Goal: Transaction & Acquisition: Purchase product/service

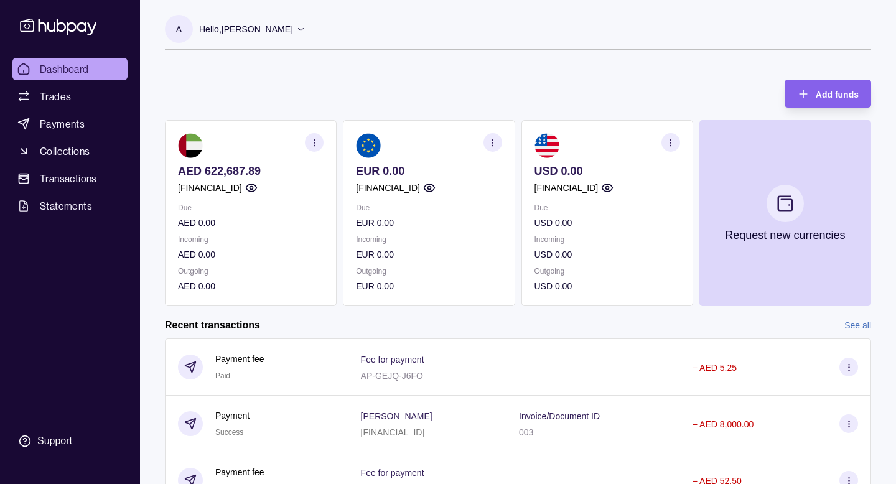
click at [497, 141] on icon "button" at bounding box center [492, 142] width 9 height 9
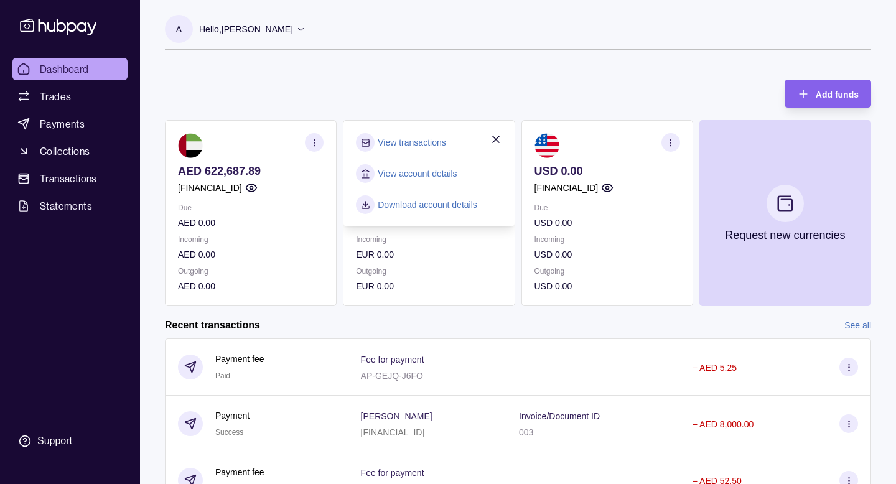
click at [487, 138] on section "View transactions" at bounding box center [429, 142] width 146 height 19
click at [63, 100] on span "Trades" at bounding box center [55, 96] width 31 height 15
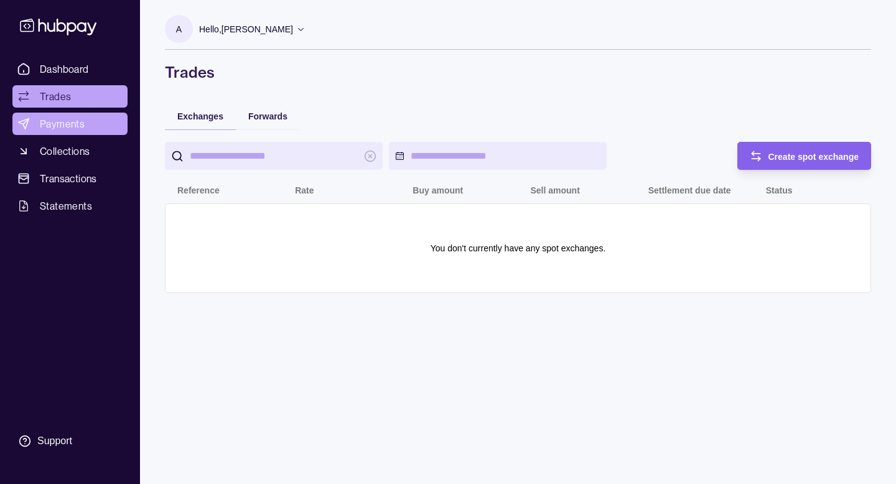
click at [79, 134] on link "Payments" at bounding box center [69, 124] width 115 height 22
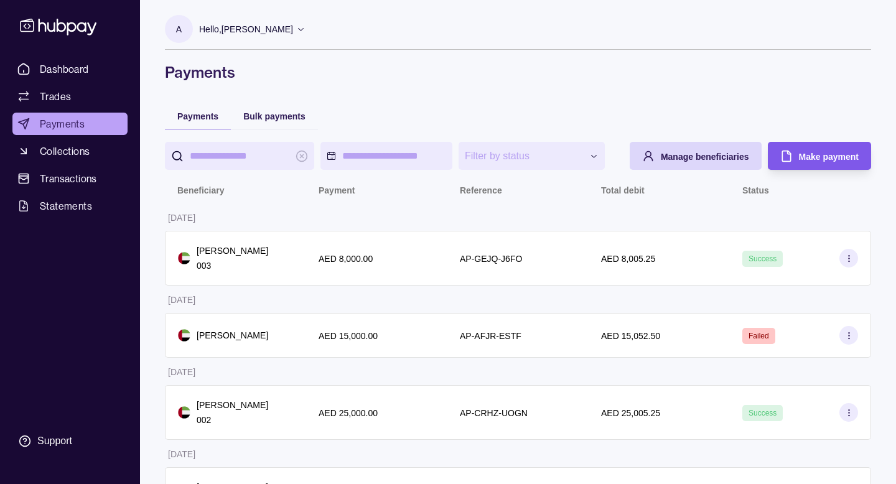
click at [803, 164] on div "Make payment" at bounding box center [829, 156] width 60 height 15
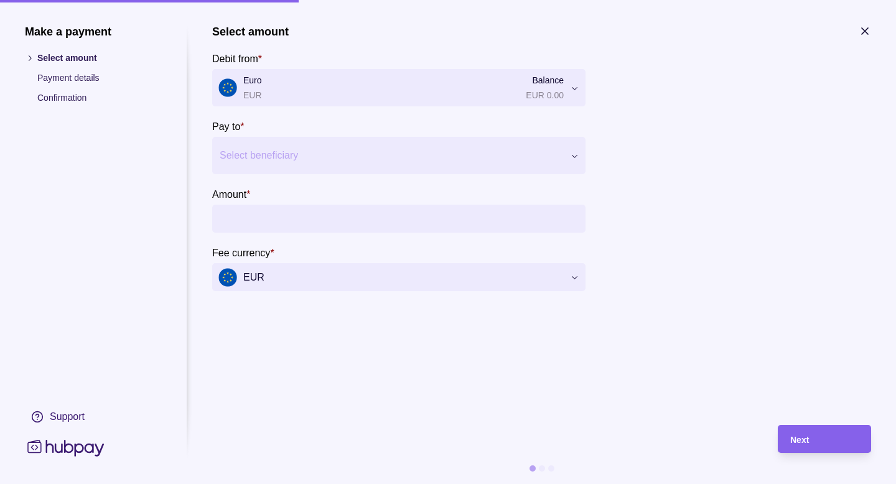
click at [862, 34] on icon "button" at bounding box center [865, 31] width 6 height 6
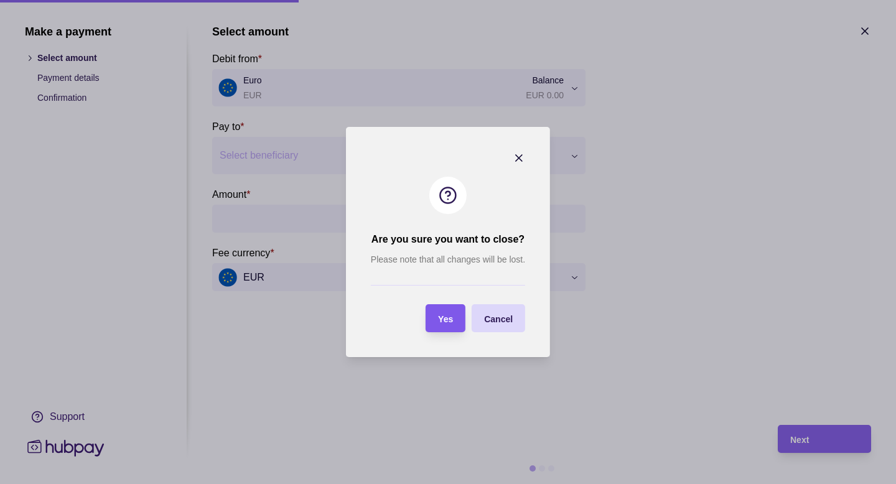
click at [448, 328] on div "Yes" at bounding box center [436, 318] width 34 height 28
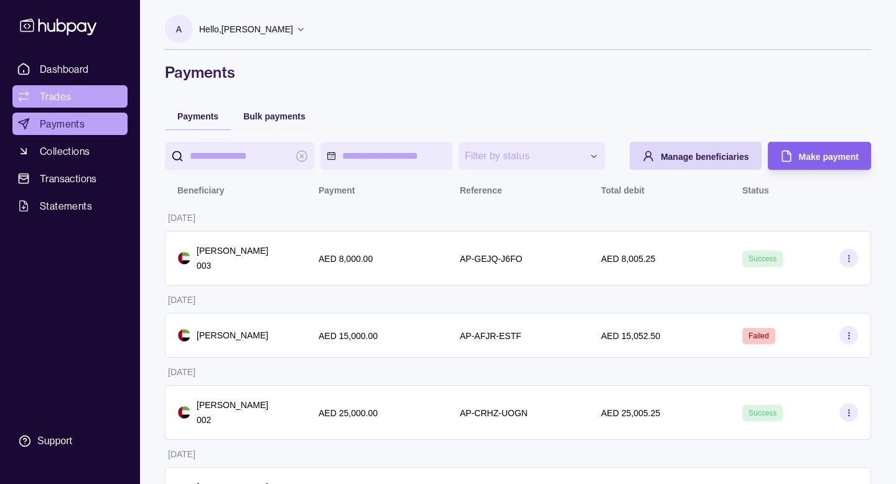
click at [80, 88] on link "Trades" at bounding box center [69, 96] width 115 height 22
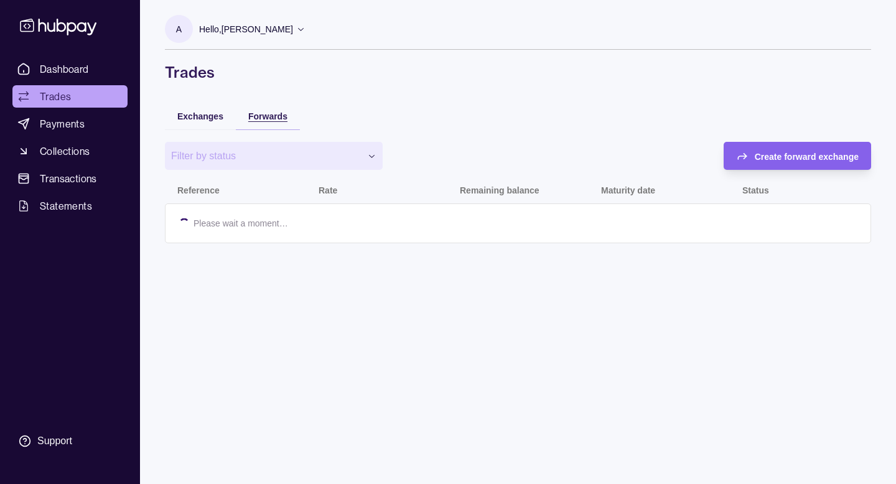
click at [273, 118] on span "Forwards" at bounding box center [267, 116] width 39 height 10
click at [181, 119] on span "Exchanges" at bounding box center [200, 116] width 46 height 10
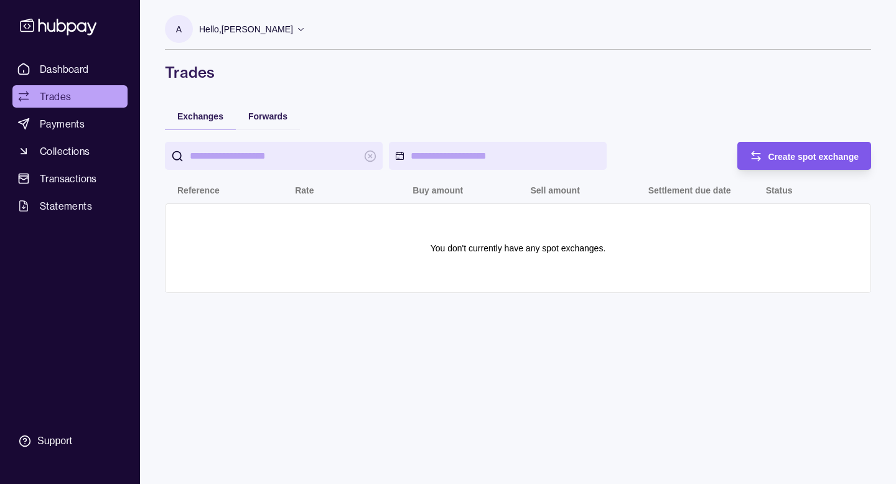
click at [802, 154] on span "Create spot exchange" at bounding box center [814, 157] width 91 height 10
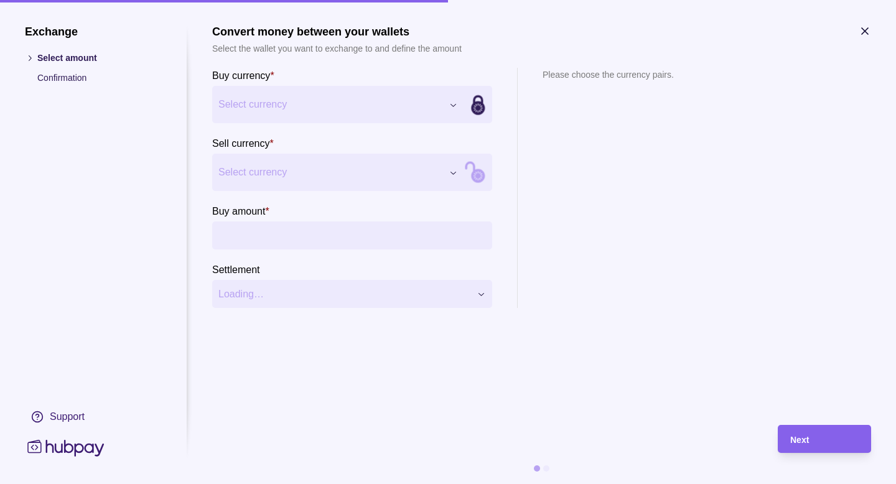
click at [403, 484] on div "Exchange Select amount Confirmation Support Convert money between your wallets …" at bounding box center [448, 484] width 896 height 0
click at [371, 484] on div "Exchange Select amount Confirmation Support Convert money between your wallets …" at bounding box center [448, 484] width 896 height 0
click at [327, 238] on input "Buy amount *" at bounding box center [364, 236] width 243 height 28
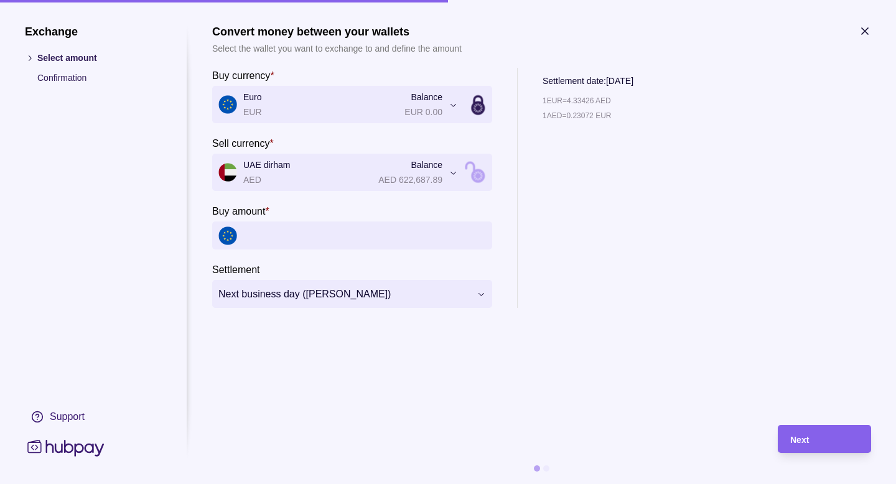
click at [386, 238] on input "Buy amount *" at bounding box center [364, 236] width 243 height 28
type input "*****"
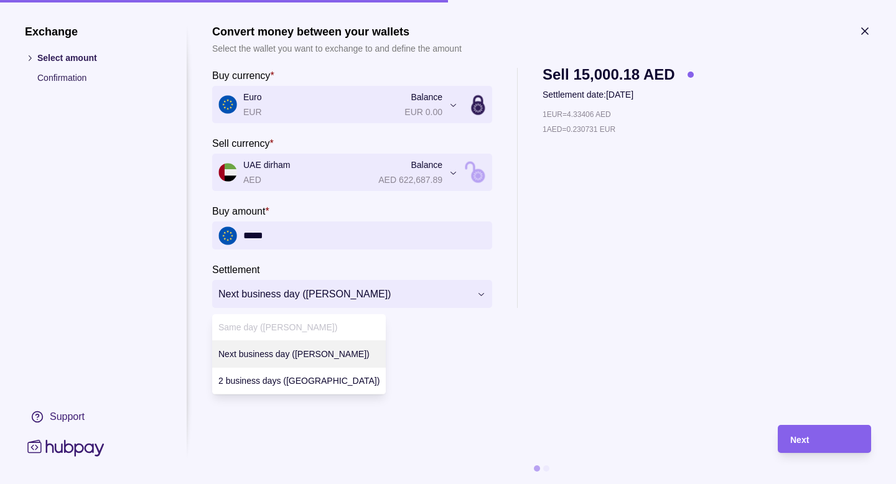
click at [402, 484] on div "**********" at bounding box center [448, 484] width 896 height 0
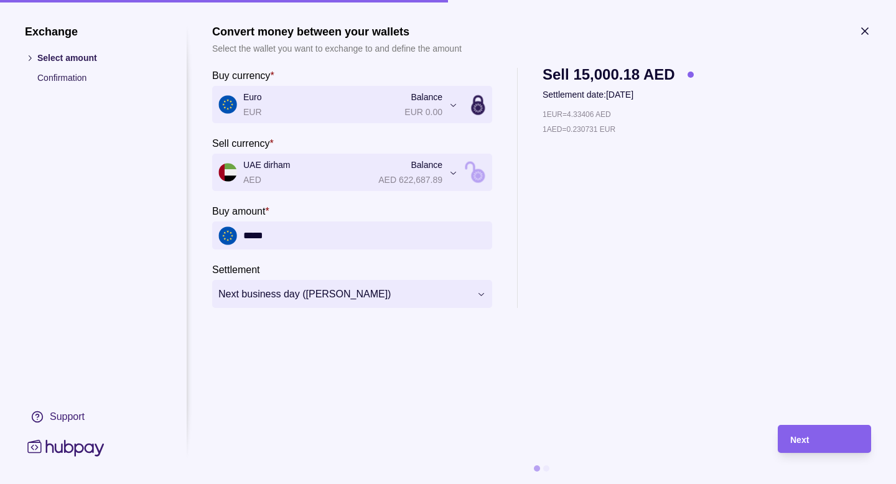
click at [400, 322] on section "**********" at bounding box center [541, 219] width 659 height 388
click at [342, 484] on div "**********" at bounding box center [448, 484] width 896 height 0
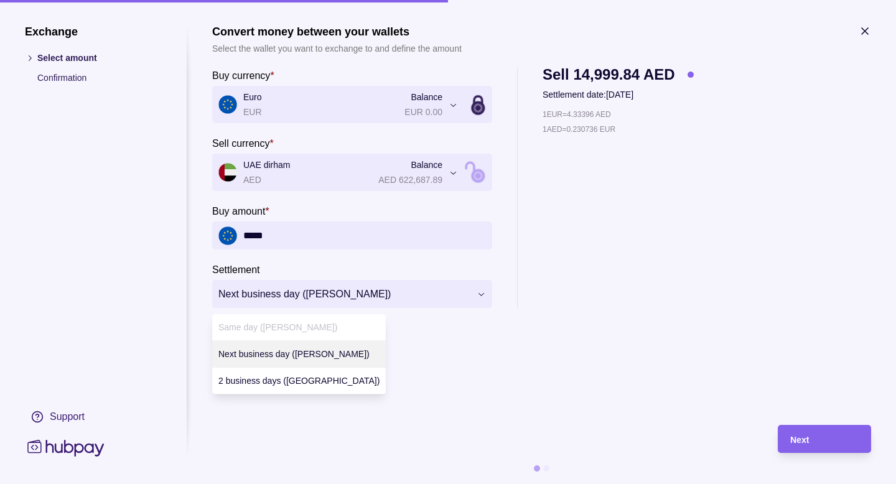
click at [335, 484] on div "**********" at bounding box center [448, 484] width 896 height 0
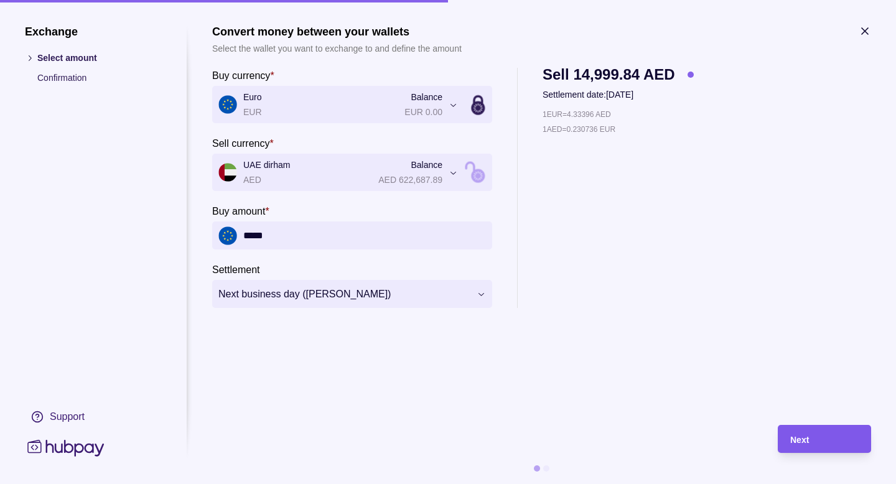
click at [810, 437] on div "Next" at bounding box center [824, 439] width 68 height 15
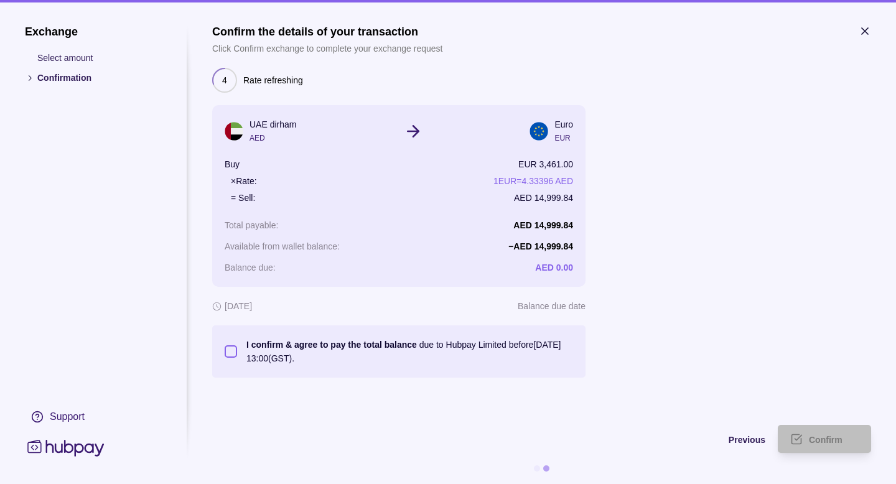
click at [289, 347] on p "I confirm & agree to pay the total balance" at bounding box center [331, 345] width 171 height 10
click at [237, 347] on button "I confirm & agree to pay the total balance due to Hubpay Limited before [DATE] …" at bounding box center [231, 351] width 12 height 12
click at [836, 440] on span "Confirm" at bounding box center [826, 440] width 34 height 10
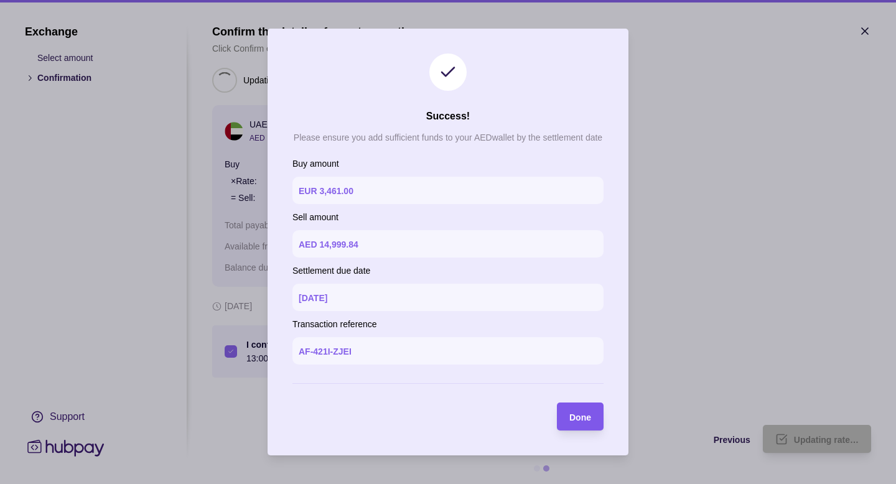
click at [582, 419] on span "Done" at bounding box center [580, 418] width 22 height 10
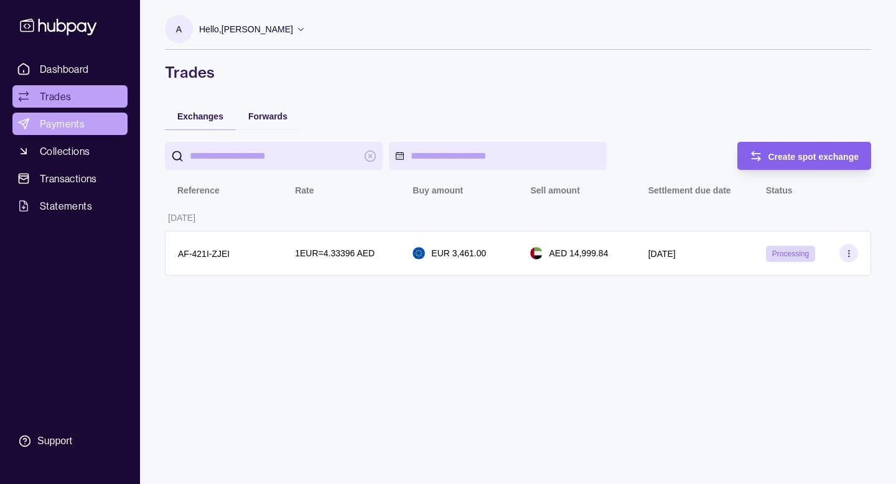
click at [70, 124] on span "Payments" at bounding box center [62, 123] width 45 height 15
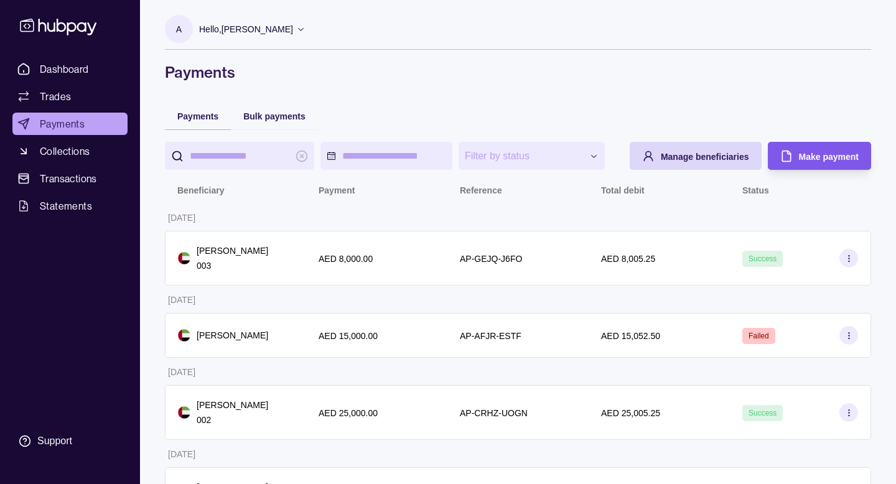
click at [788, 162] on icon "button" at bounding box center [786, 156] width 12 height 12
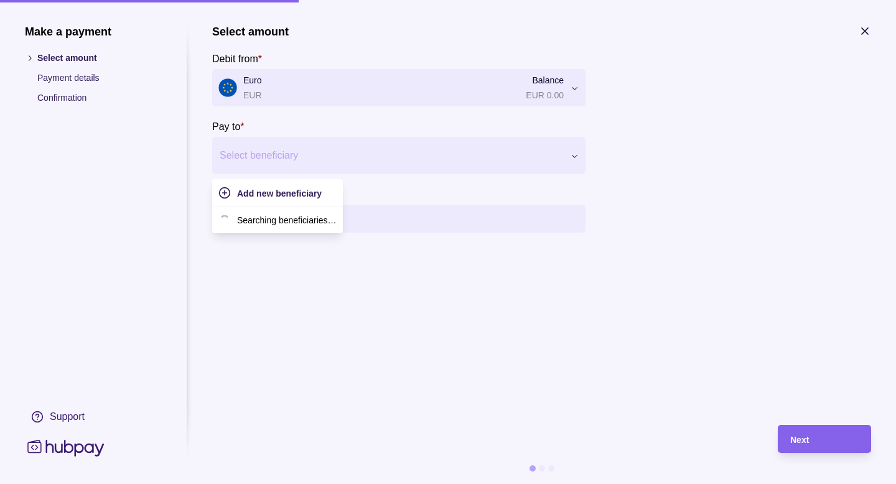
click at [311, 149] on div at bounding box center [391, 155] width 343 height 17
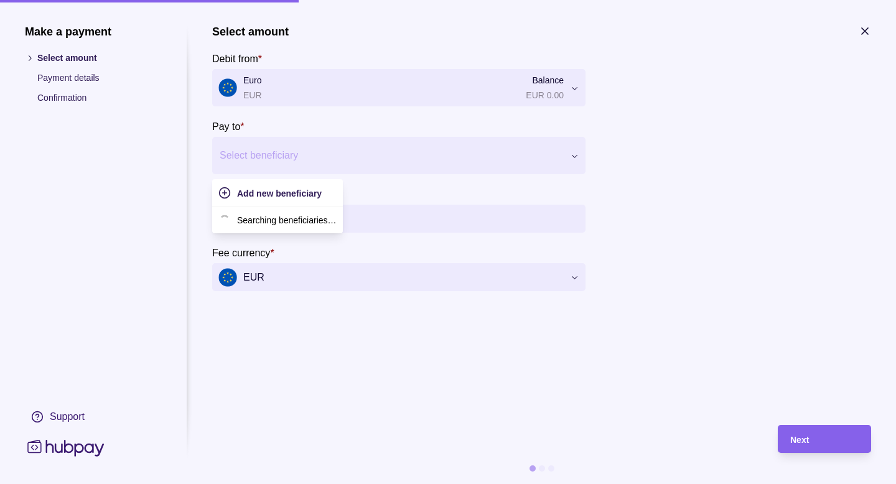
click at [311, 149] on div at bounding box center [391, 155] width 343 height 17
